Goal: Find specific page/section: Find specific page/section

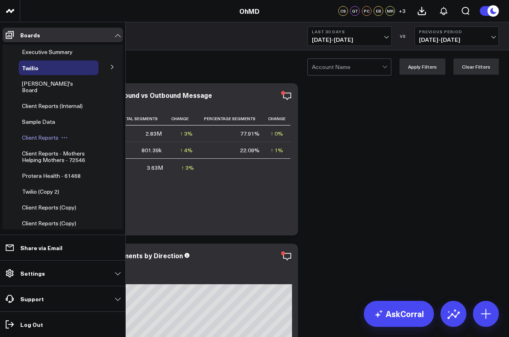
click at [40, 133] on span "Client Reports" at bounding box center [40, 137] width 37 height 8
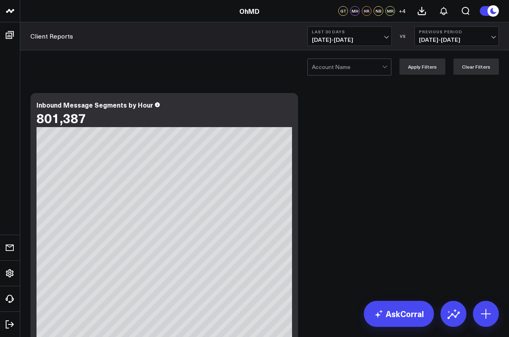
click at [351, 66] on div at bounding box center [347, 67] width 70 height 16
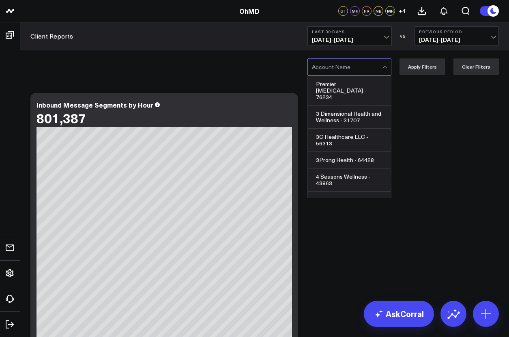
click at [351, 66] on div at bounding box center [347, 67] width 70 height 16
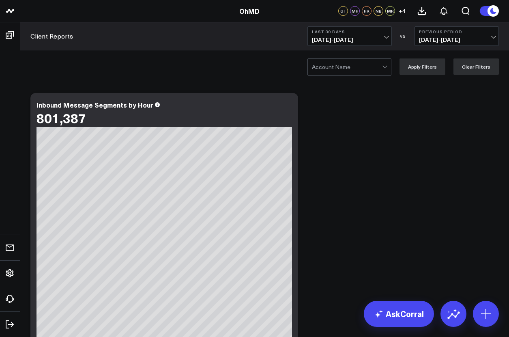
click at [351, 66] on div at bounding box center [347, 67] width 70 height 16
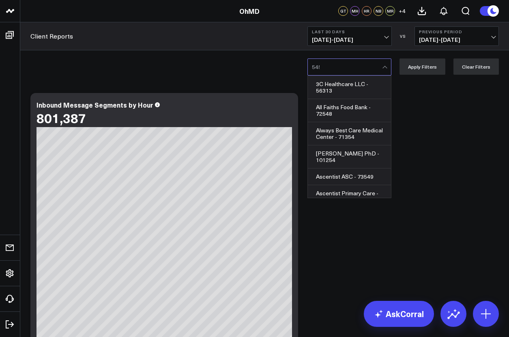
type input "54524"
